Goal: Transaction & Acquisition: Purchase product/service

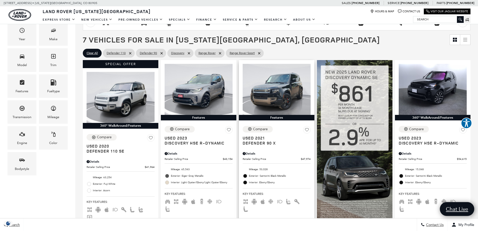
scroll to position [100, 0]
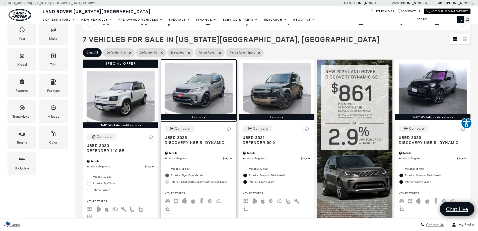
click at [208, 104] on img at bounding box center [199, 88] width 68 height 51
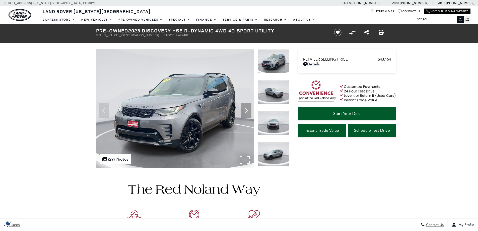
click at [248, 159] on img at bounding box center [175, 108] width 158 height 118
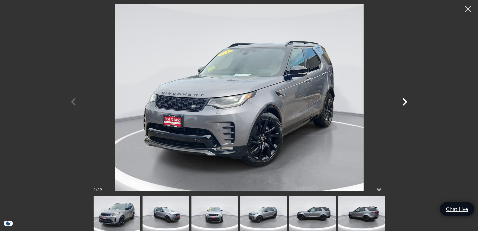
click at [406, 101] on icon "Next" at bounding box center [405, 102] width 5 height 8
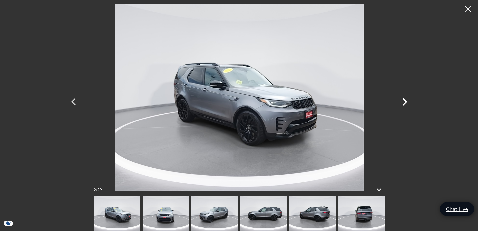
click at [408, 101] on icon "Next" at bounding box center [404, 101] width 15 height 15
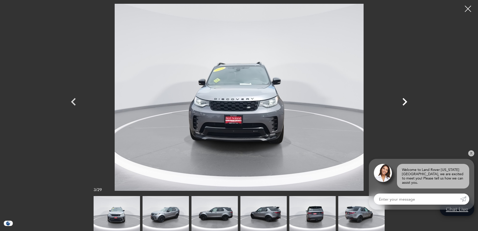
click at [407, 102] on icon "Next" at bounding box center [405, 102] width 5 height 8
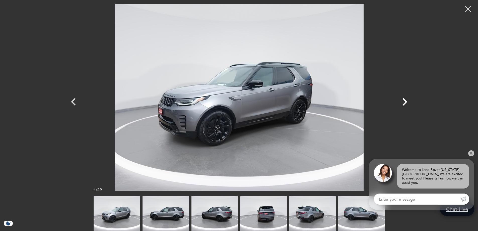
click at [407, 102] on icon "Next" at bounding box center [405, 102] width 5 height 8
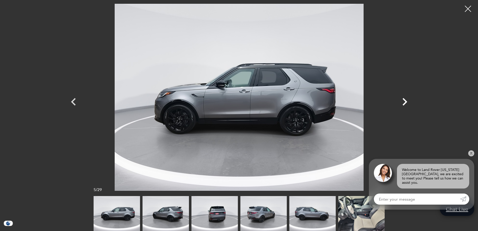
click at [407, 102] on icon "Next" at bounding box center [405, 102] width 5 height 8
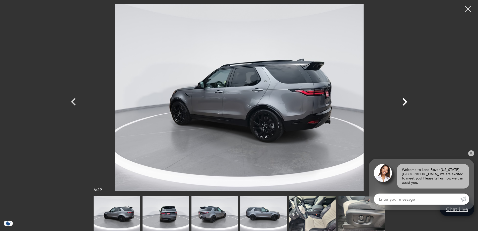
click at [407, 102] on icon "Next" at bounding box center [405, 102] width 5 height 8
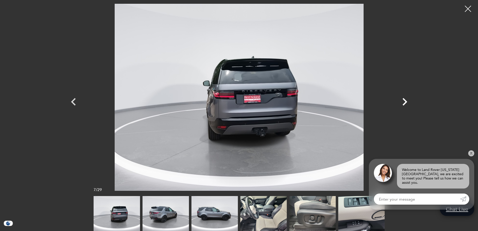
click at [407, 102] on icon "Next" at bounding box center [405, 102] width 5 height 8
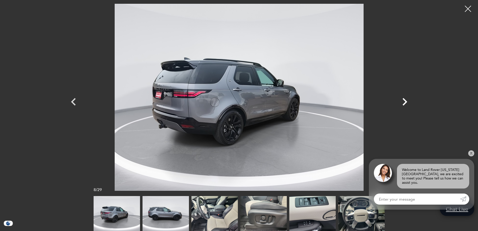
click at [406, 103] on icon "Next" at bounding box center [405, 102] width 5 height 8
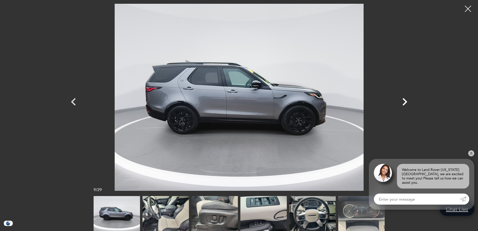
click at [406, 103] on icon "Next" at bounding box center [405, 102] width 5 height 8
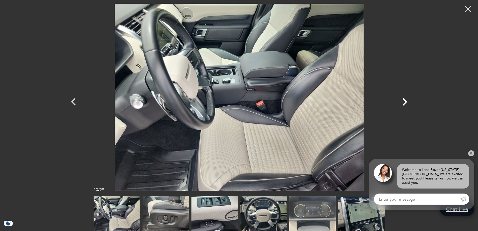
click at [406, 103] on icon "Next" at bounding box center [405, 102] width 5 height 8
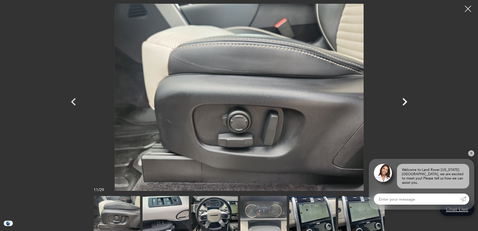
click at [406, 103] on icon "Next" at bounding box center [405, 102] width 5 height 8
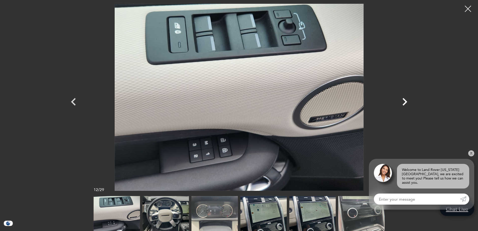
click at [406, 103] on icon "Next" at bounding box center [405, 102] width 5 height 8
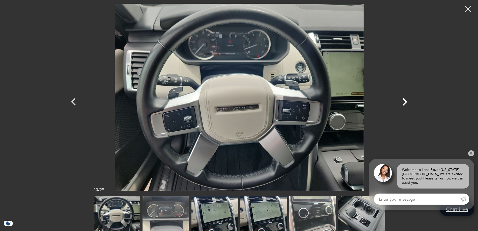
click at [406, 103] on icon "Next" at bounding box center [405, 102] width 5 height 8
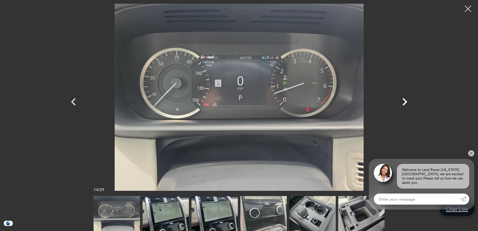
click at [406, 103] on icon "Next" at bounding box center [404, 101] width 15 height 15
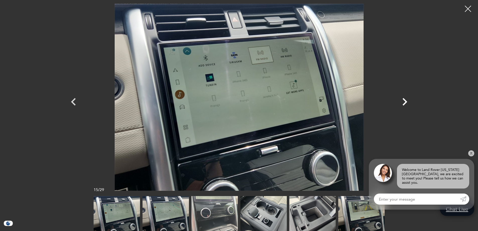
click at [406, 103] on icon "Next" at bounding box center [404, 101] width 15 height 15
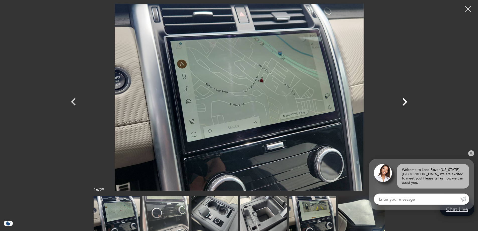
click at [406, 103] on icon "Next" at bounding box center [404, 101] width 15 height 15
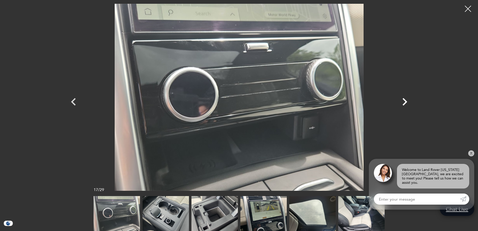
click at [406, 103] on icon "Next" at bounding box center [404, 101] width 15 height 15
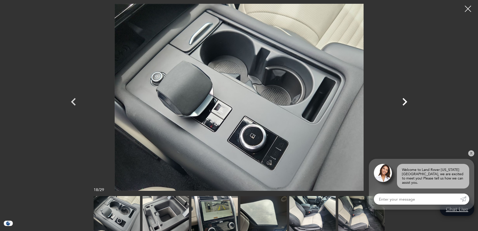
click at [406, 103] on icon "Next" at bounding box center [404, 101] width 15 height 15
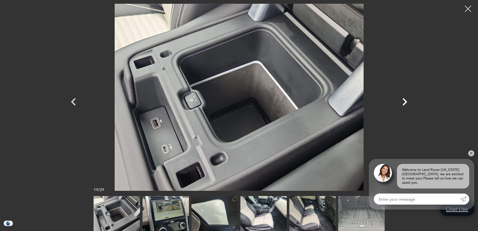
click at [406, 103] on icon "Next" at bounding box center [404, 101] width 15 height 15
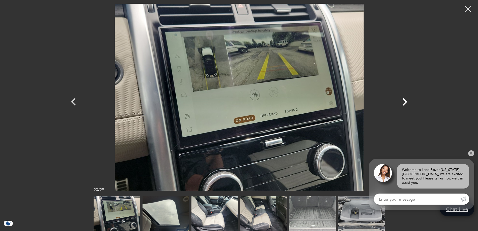
click at [406, 103] on icon "Next" at bounding box center [404, 101] width 15 height 15
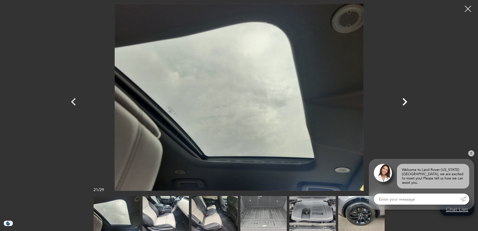
click at [406, 103] on icon "Next" at bounding box center [404, 101] width 15 height 15
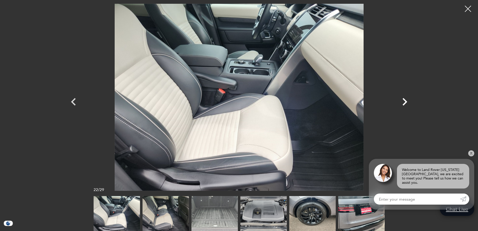
click at [406, 103] on icon "Next" at bounding box center [404, 101] width 15 height 15
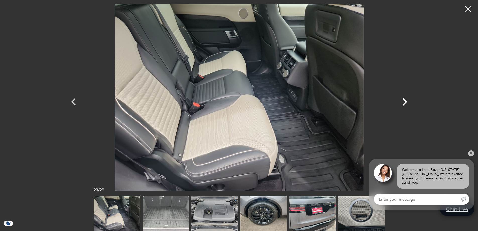
click at [406, 103] on icon "Next" at bounding box center [404, 101] width 15 height 15
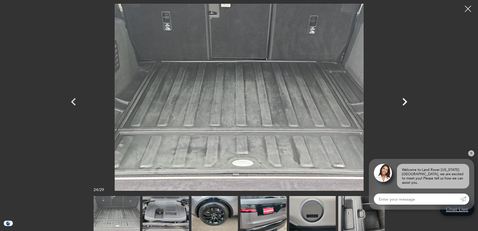
click at [406, 103] on icon "Next" at bounding box center [404, 101] width 15 height 15
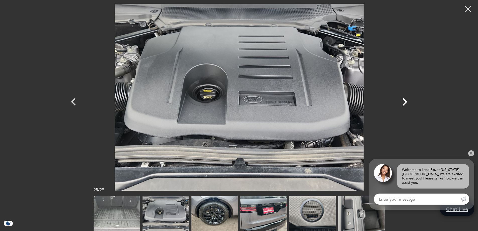
click at [406, 103] on icon "Next" at bounding box center [404, 101] width 15 height 15
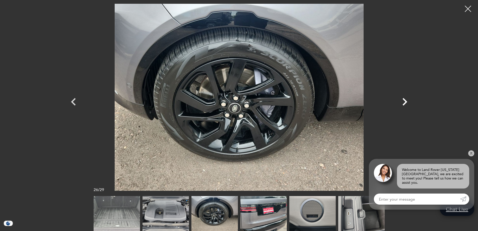
click at [406, 103] on icon "Next" at bounding box center [404, 101] width 15 height 15
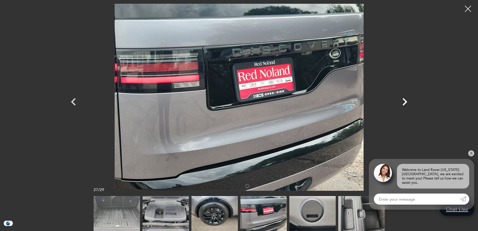
click at [403, 103] on icon "Next" at bounding box center [404, 101] width 15 height 15
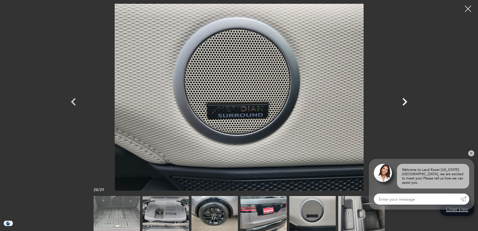
click at [403, 103] on icon "Next" at bounding box center [404, 101] width 15 height 15
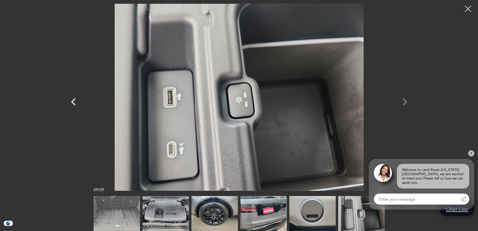
click at [403, 103] on div at bounding box center [239, 97] width 351 height 187
click at [406, 101] on div at bounding box center [239, 97] width 351 height 187
